Goal: Check status: Check status

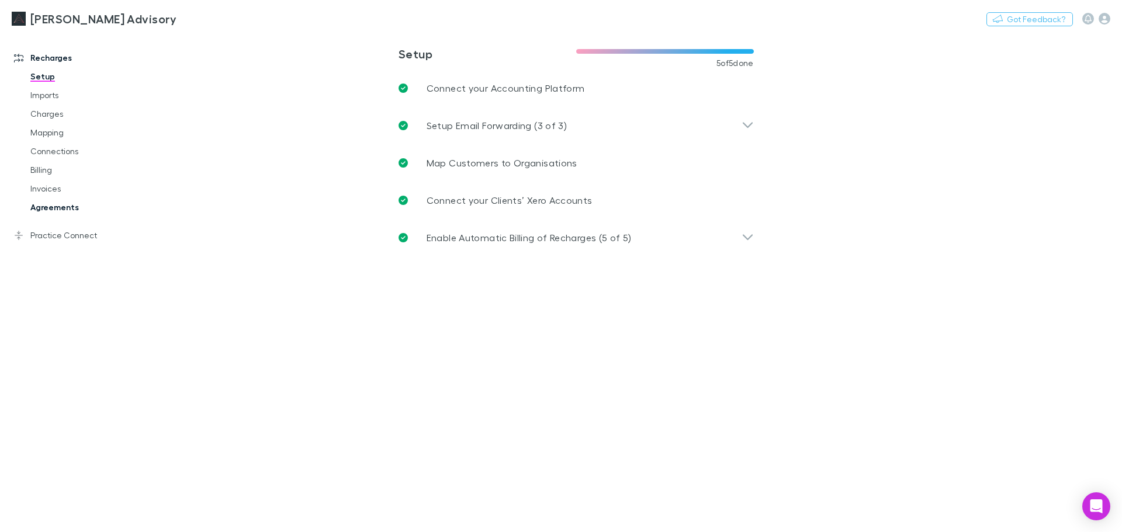
click at [61, 205] on link "Agreements" at bounding box center [88, 207] width 139 height 19
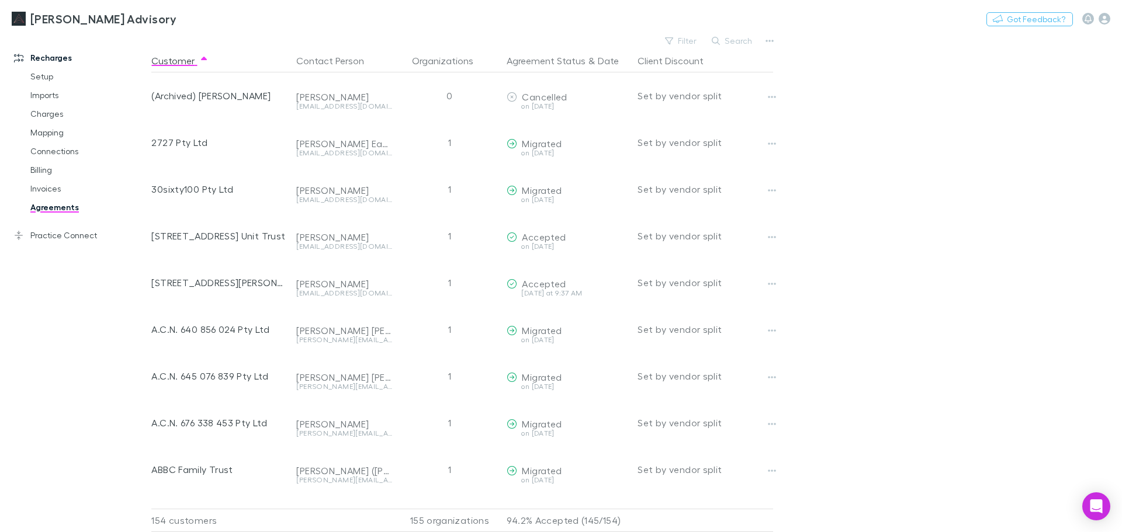
click at [733, 36] on button "Search" at bounding box center [732, 41] width 53 height 14
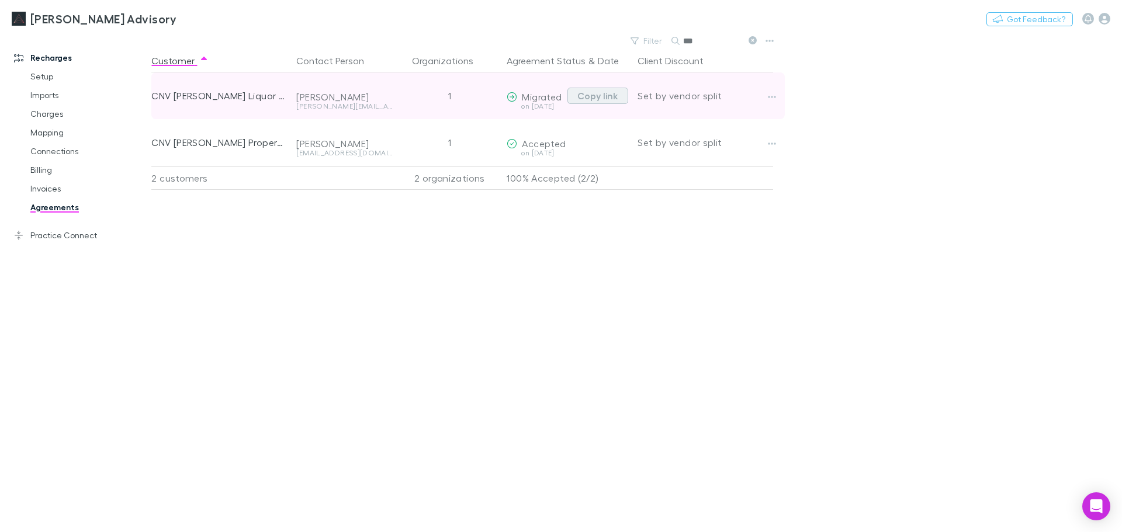
type input "***"
click at [597, 96] on button "Copy link" at bounding box center [597, 96] width 61 height 16
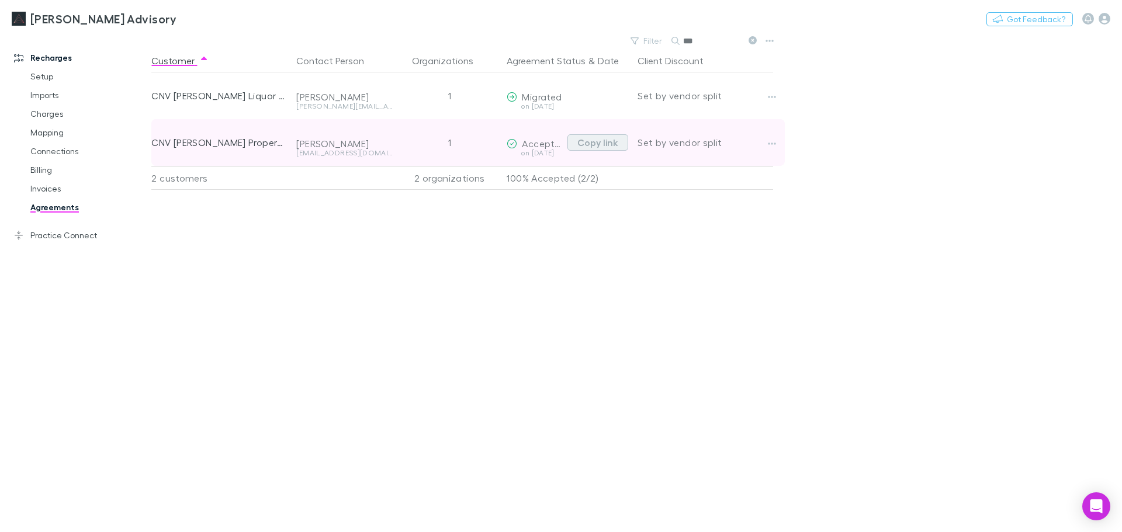
click at [603, 140] on button "Copy link" at bounding box center [597, 142] width 61 height 16
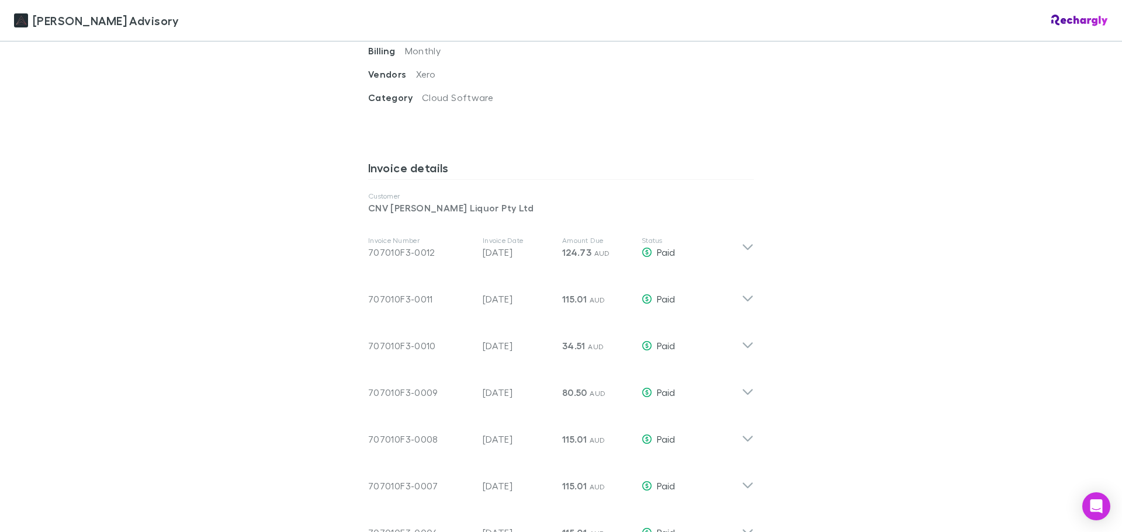
scroll to position [643, 0]
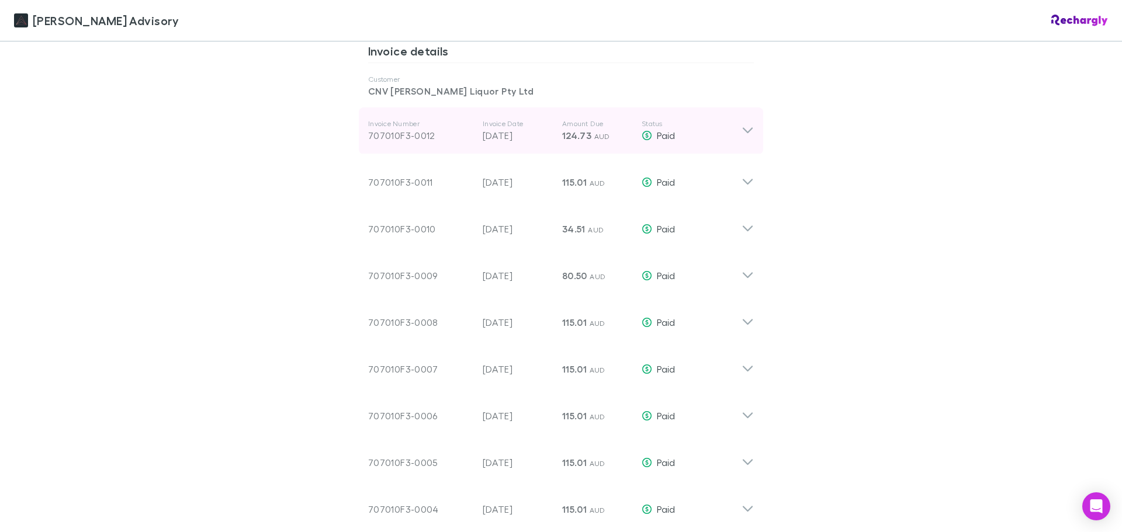
click at [740, 146] on div "Invoice Number 707010F3-0012 Invoice Date [DATE] Amount Due 124.73 AUD Status P…" at bounding box center [561, 131] width 404 height 47
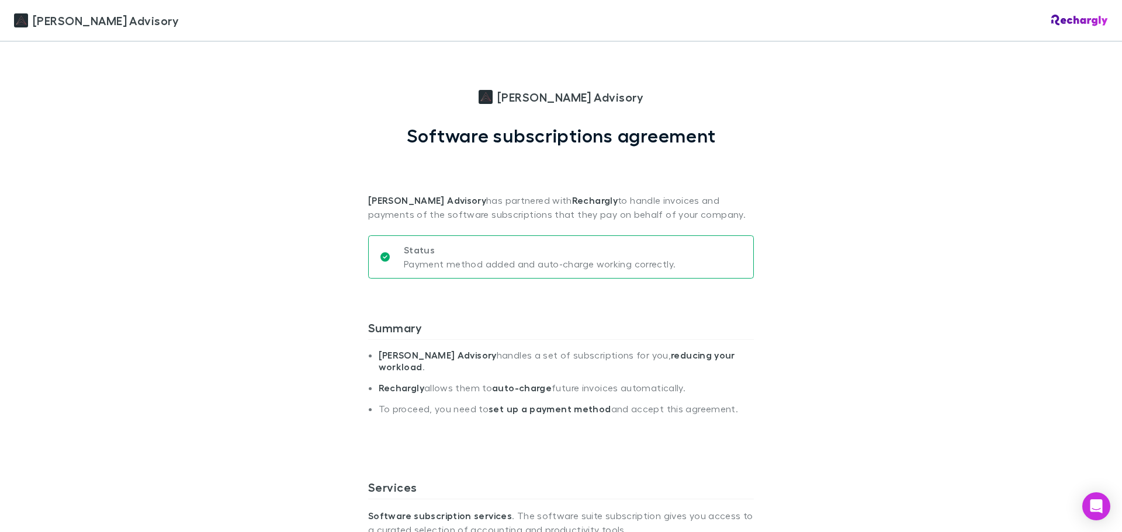
scroll to position [409, 0]
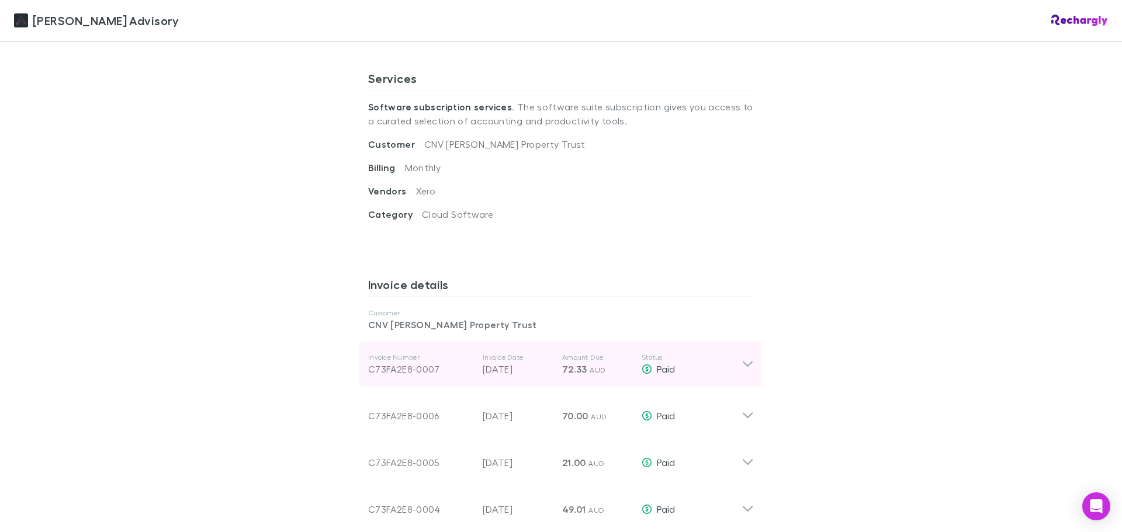
click at [748, 369] on icon at bounding box center [748, 365] width 12 height 14
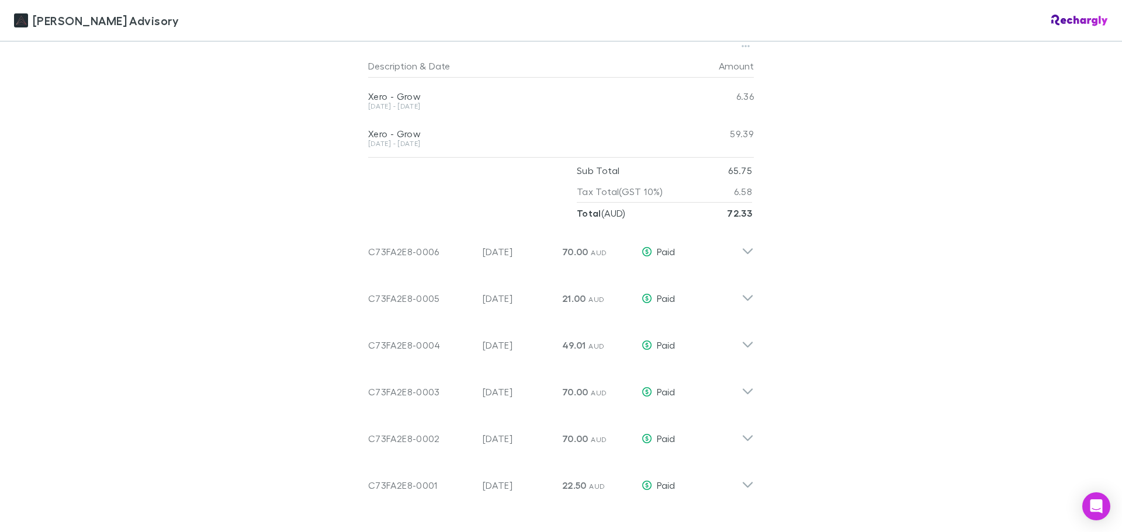
scroll to position [643, 0]
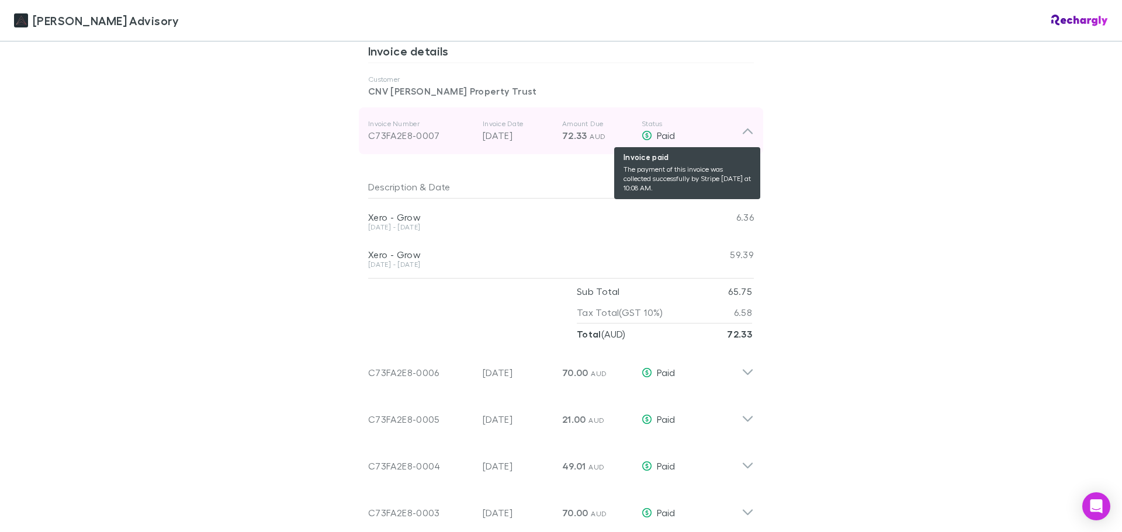
click at [733, 138] on div "Paid" at bounding box center [692, 136] width 100 height 14
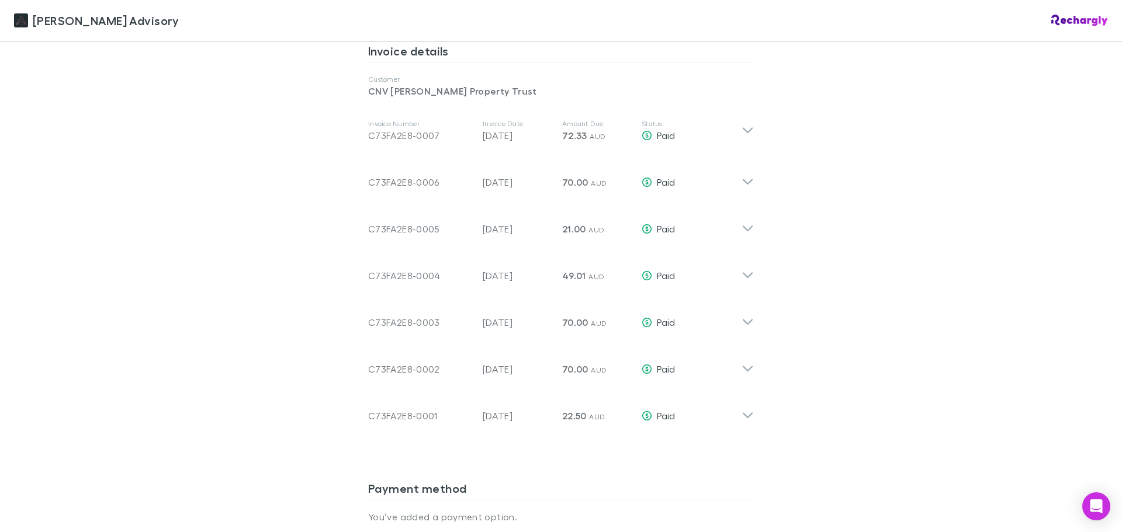
click at [877, 184] on div "Liston Newton Advisory Liston Newton Advisory Software subscriptions agreement …" at bounding box center [561, 266] width 1122 height 532
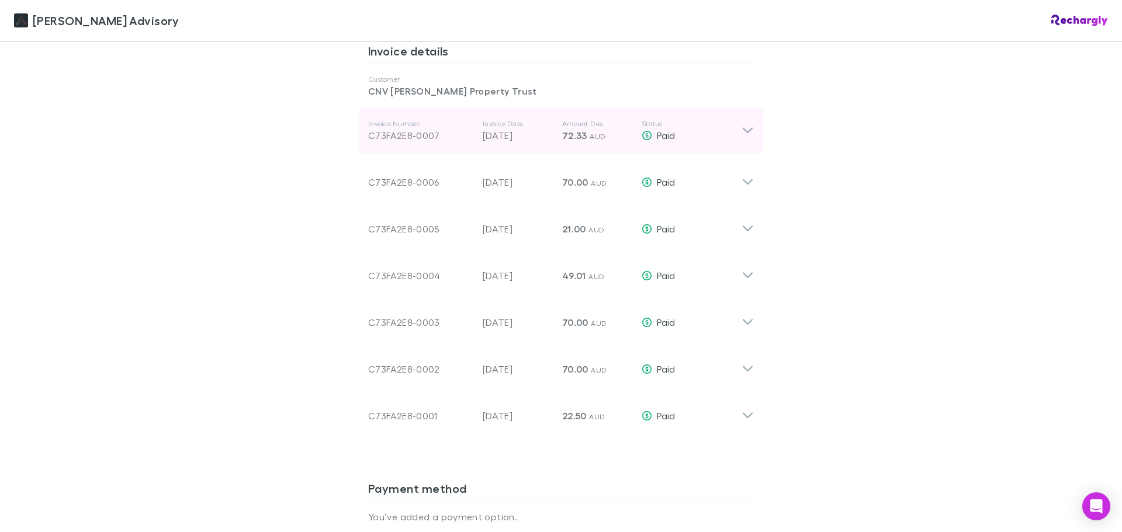
click at [725, 143] on div "Invoice Number C73FA2E8-0007 Invoice Date 20 Aug 2025 Amount Due 72.33 AUD Stat…" at bounding box center [554, 131] width 373 height 42
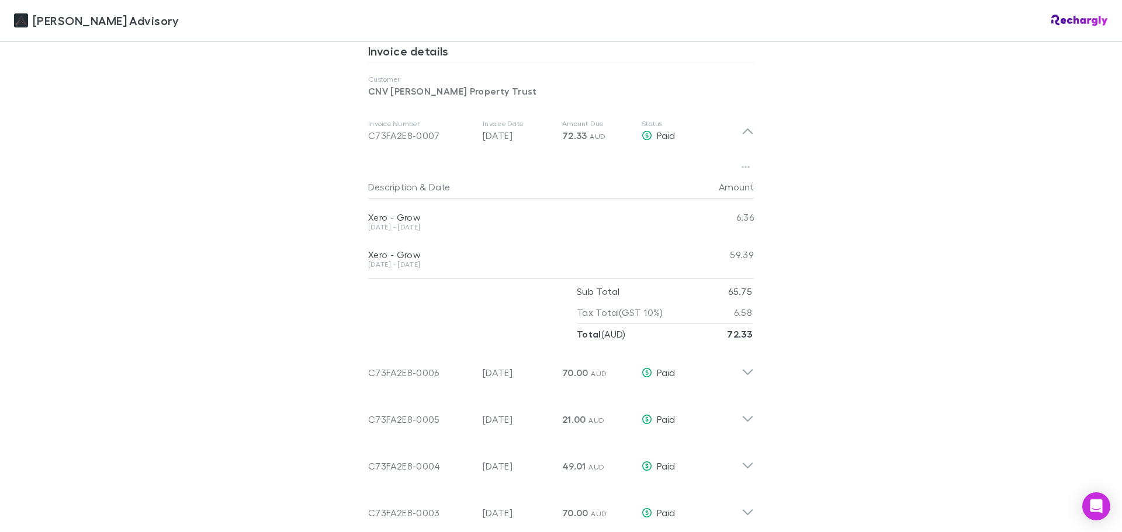
click at [828, 144] on div "Liston Newton Advisory Liston Newton Advisory Software subscriptions agreement …" at bounding box center [561, 266] width 1122 height 532
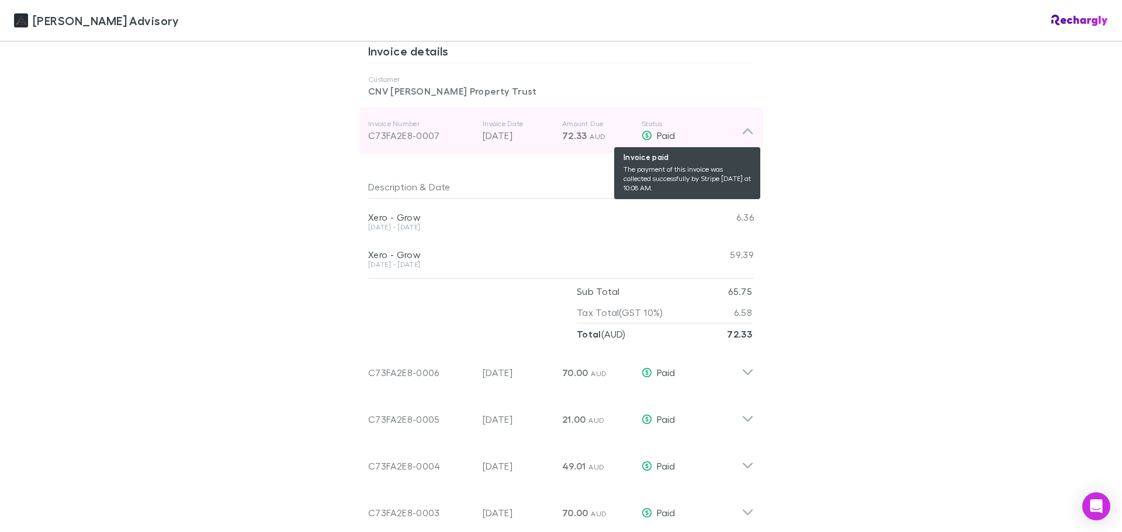
click at [733, 129] on div "Paid" at bounding box center [692, 136] width 100 height 14
